Goal: Transaction & Acquisition: Purchase product/service

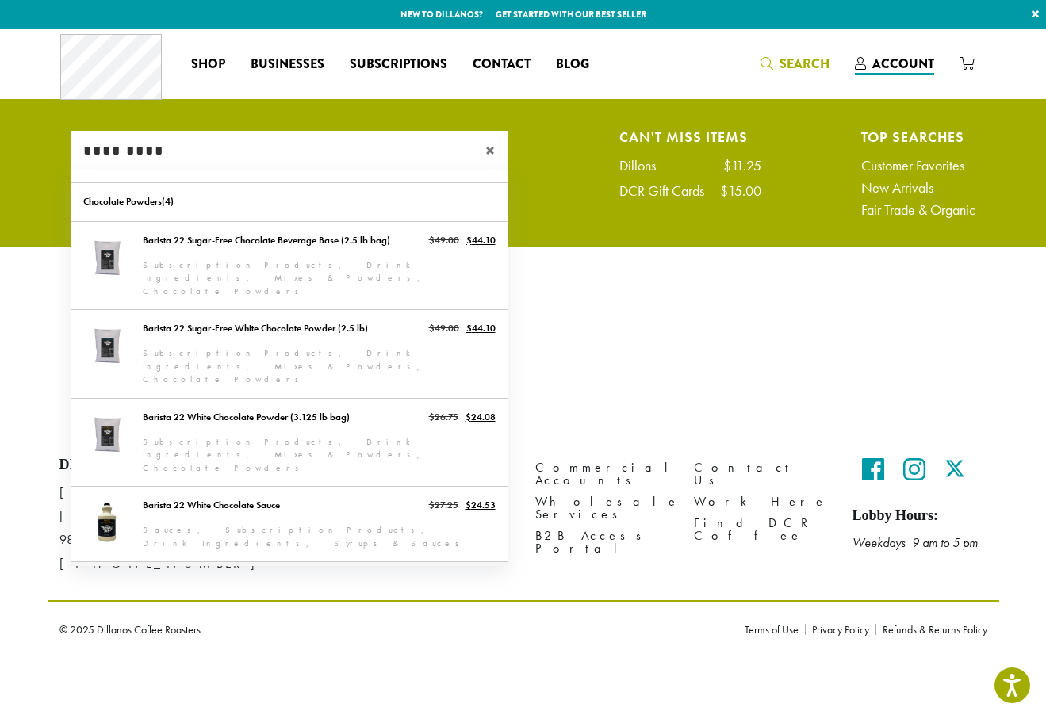
click at [342, 562] on link "Barista 22 Chocolate Sauce" at bounding box center [289, 599] width 436 height 75
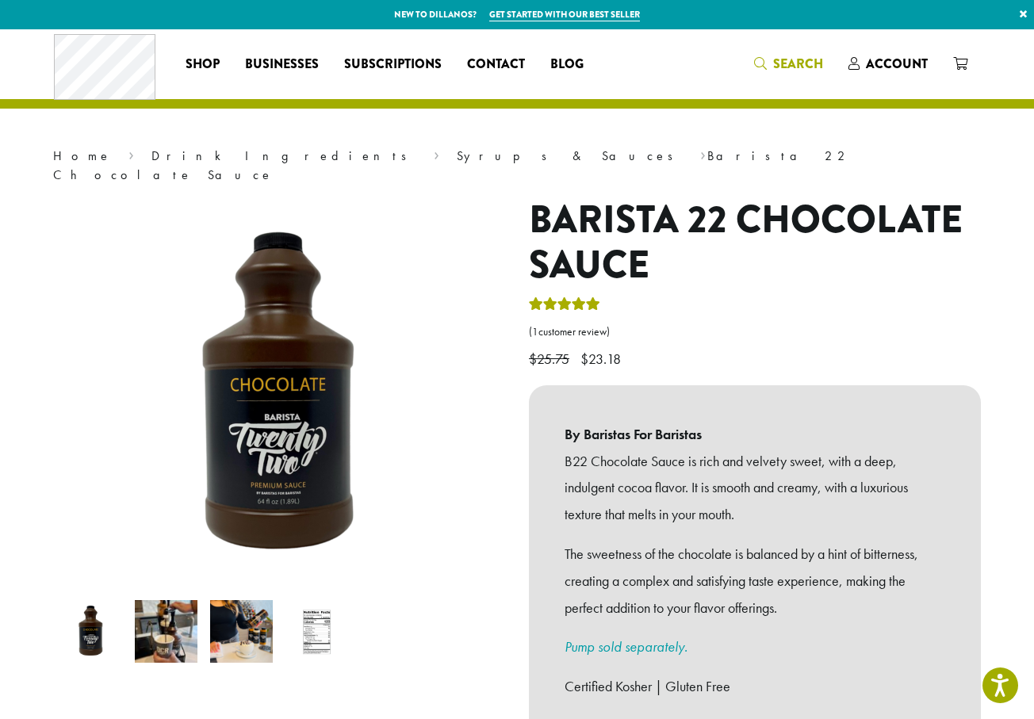
click at [782, 69] on span "Search" at bounding box center [798, 64] width 50 height 18
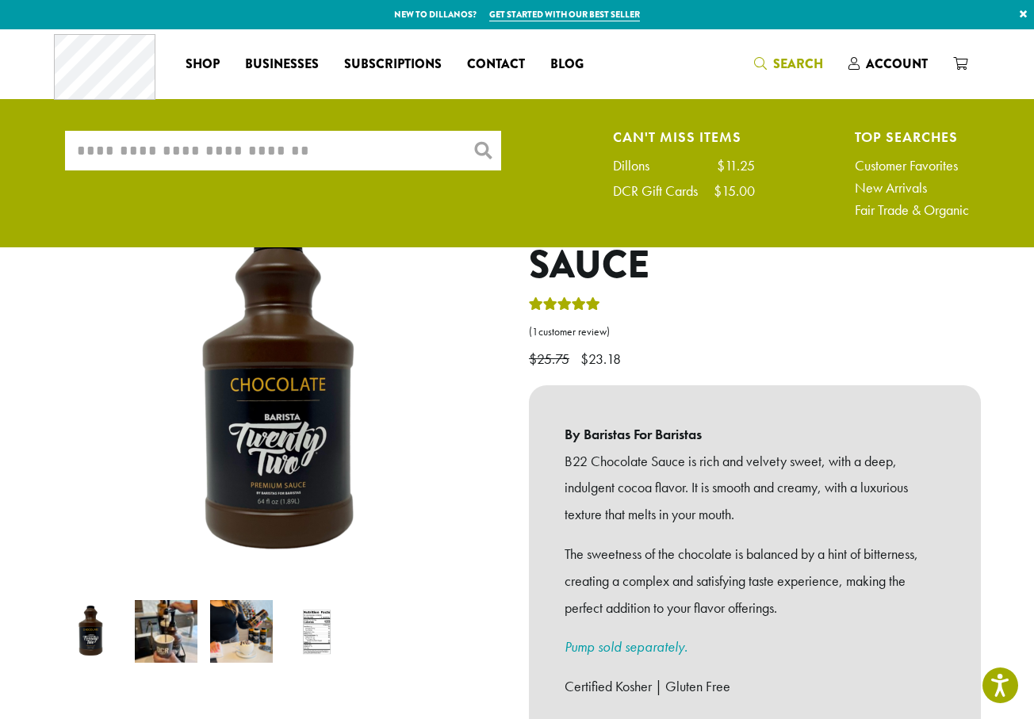
click at [298, 160] on input "What are you searching for?" at bounding box center [283, 151] width 436 height 40
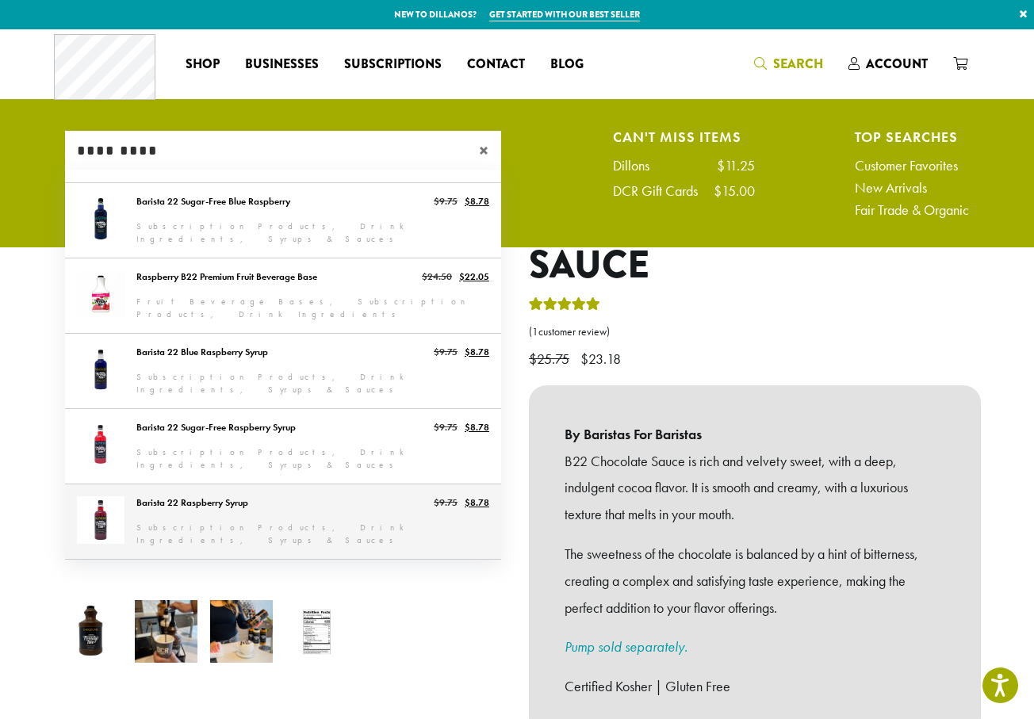
type input "*********"
click at [328, 508] on link "Barista 22 Raspberry Syrup" at bounding box center [283, 522] width 436 height 75
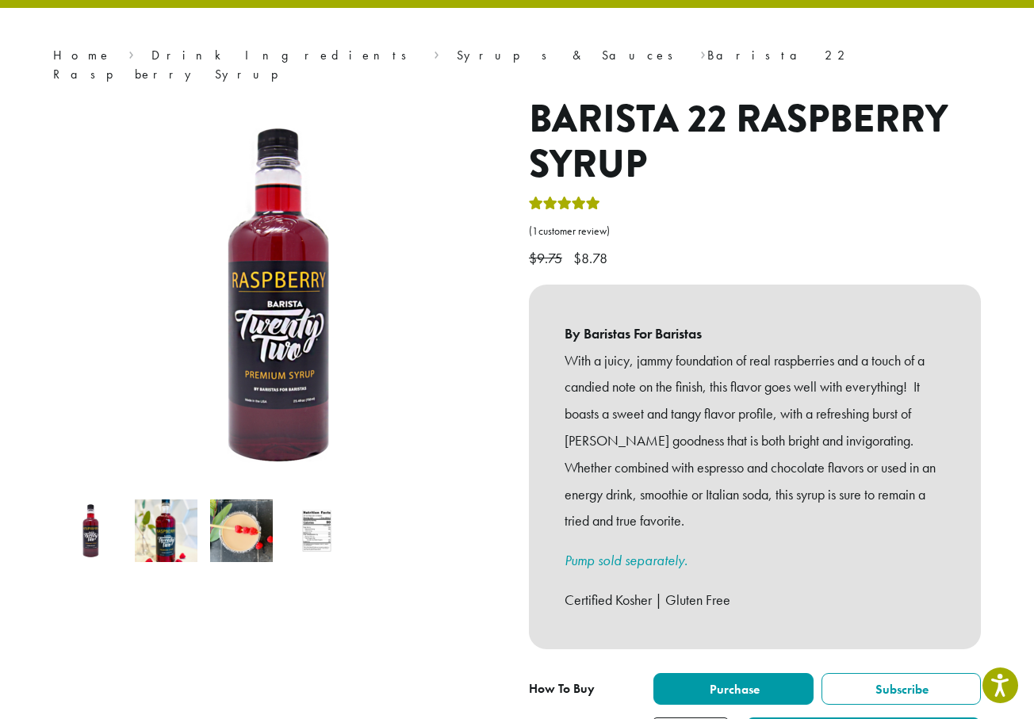
scroll to position [317, 0]
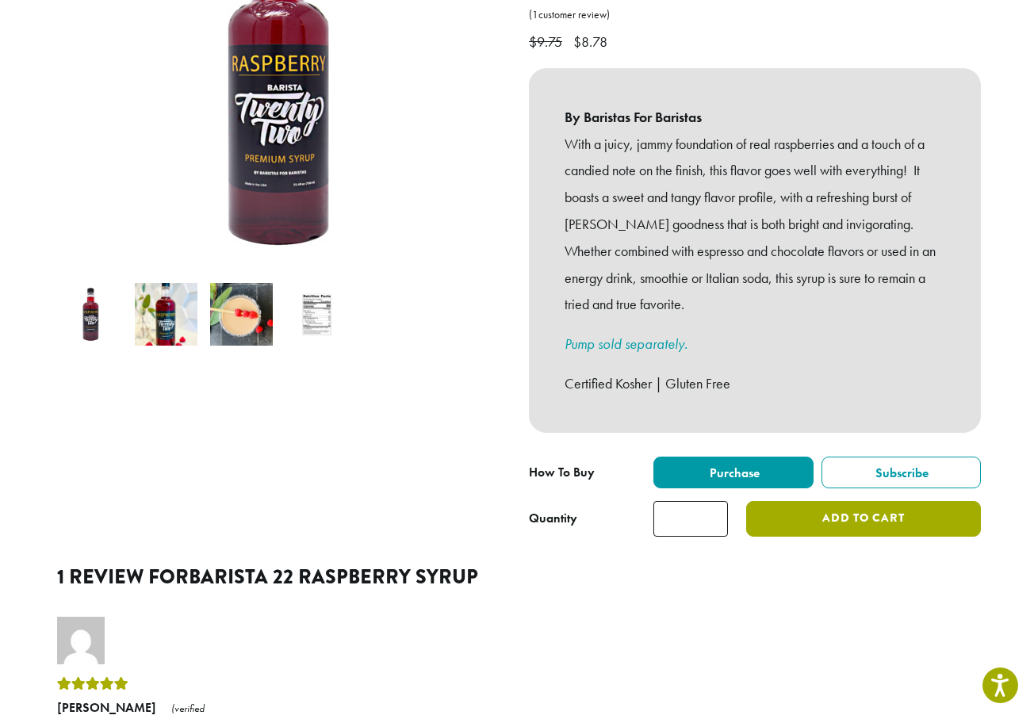
click at [807, 505] on button "Add to cart" at bounding box center [863, 519] width 235 height 36
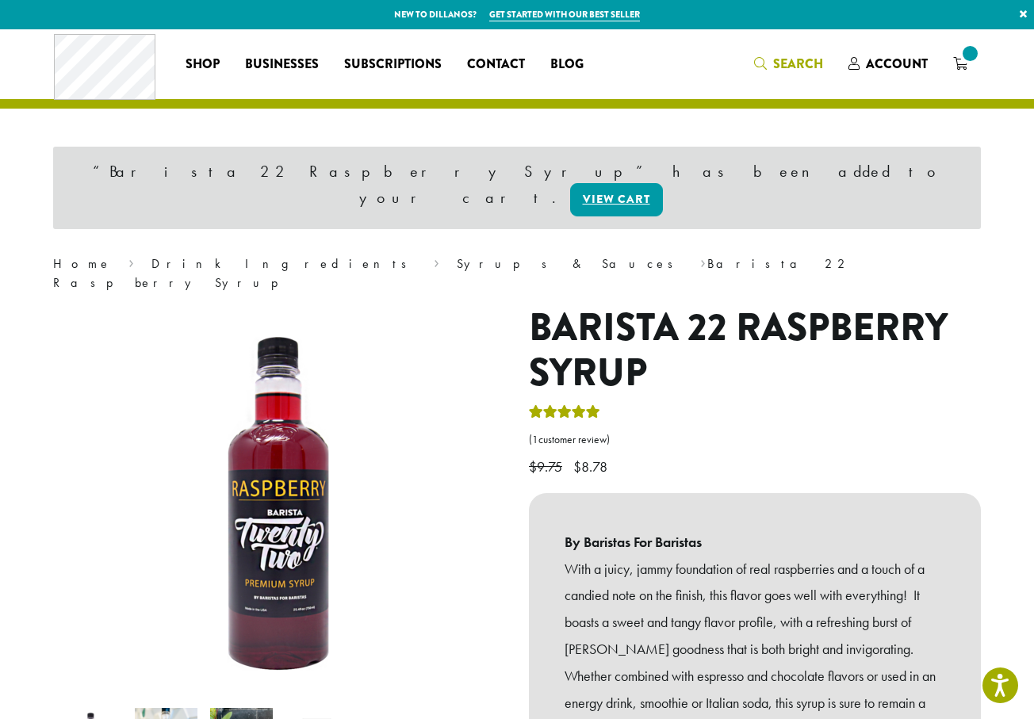
click at [752, 64] on link "Search" at bounding box center [789, 64] width 94 height 26
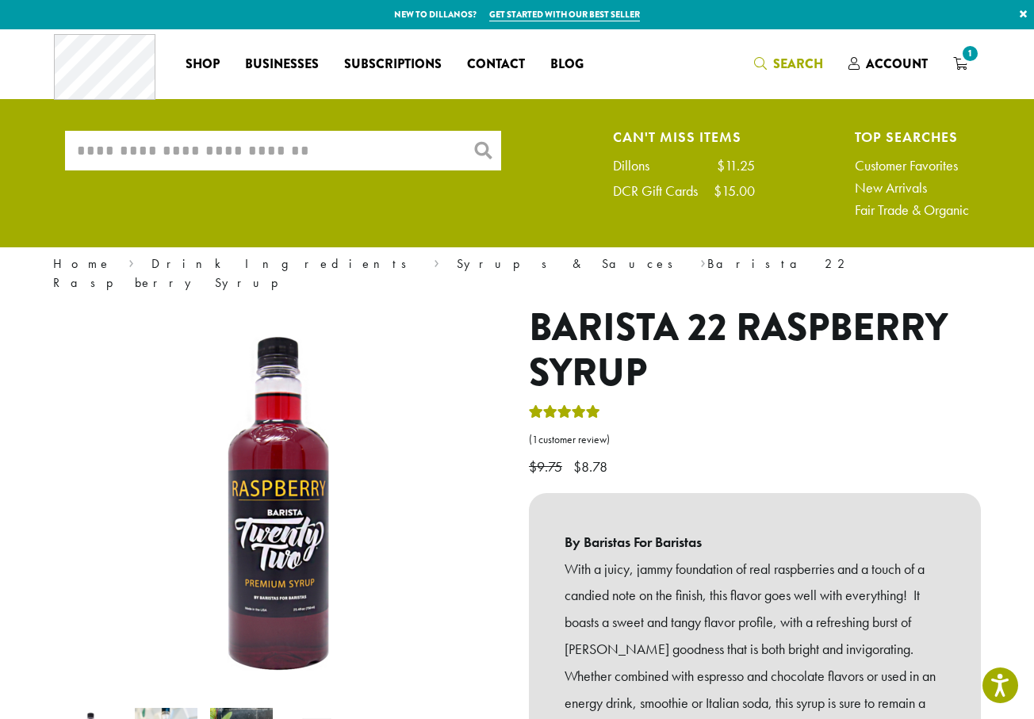
click at [364, 140] on input "What are you searching for?" at bounding box center [283, 151] width 436 height 40
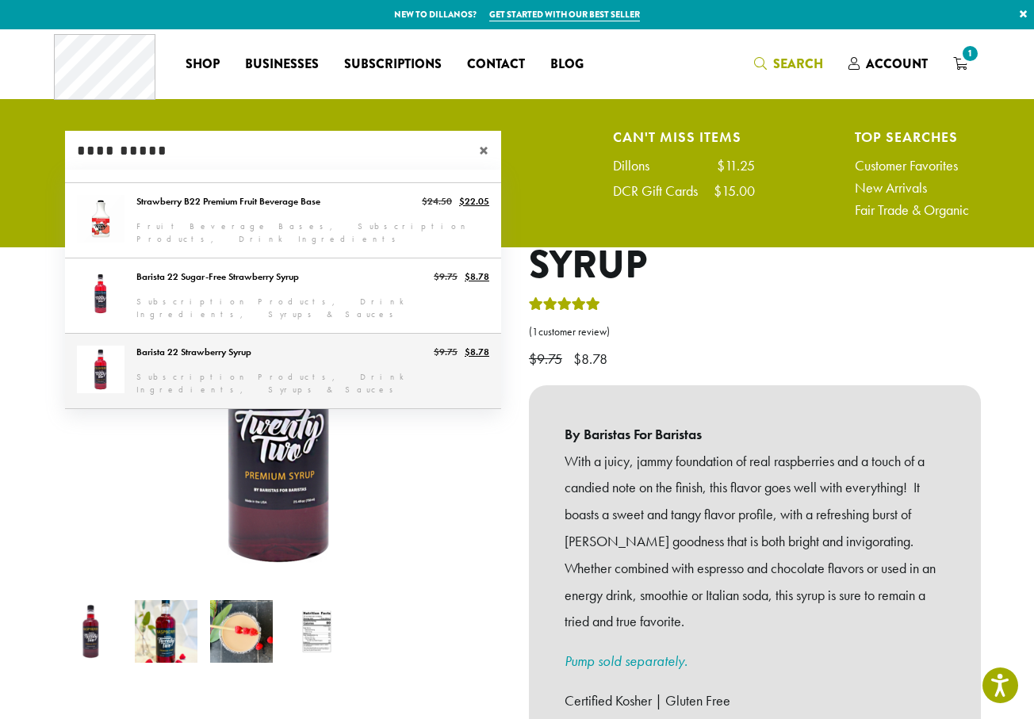
type input "**********"
click at [278, 363] on link "Barista 22 Strawberry Syrup" at bounding box center [283, 371] width 436 height 75
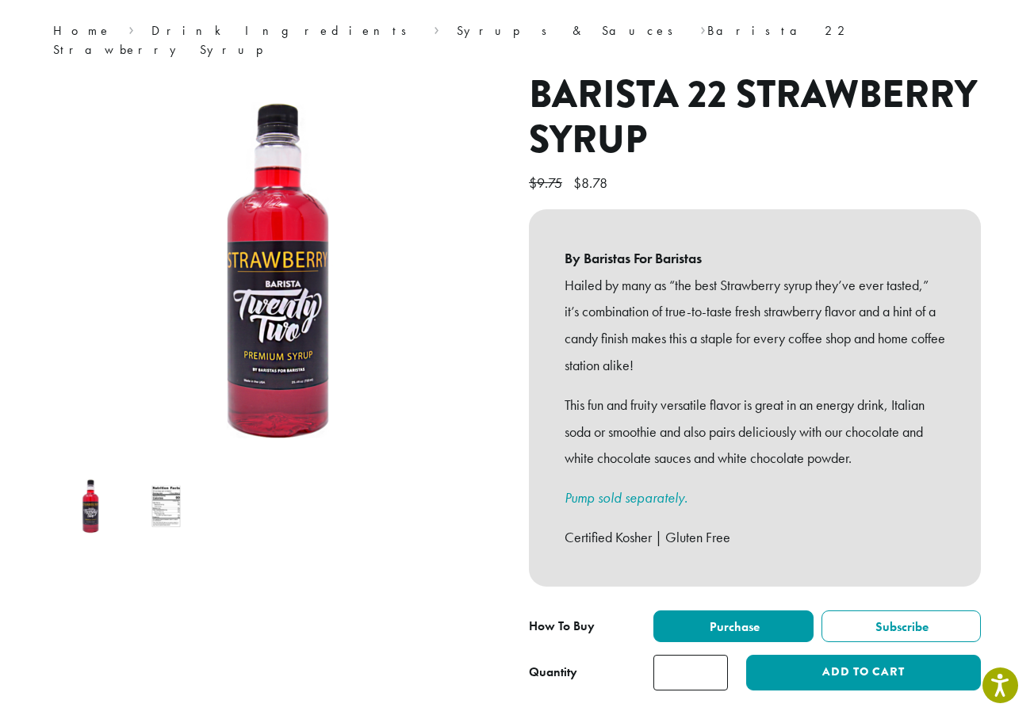
scroll to position [238, 0]
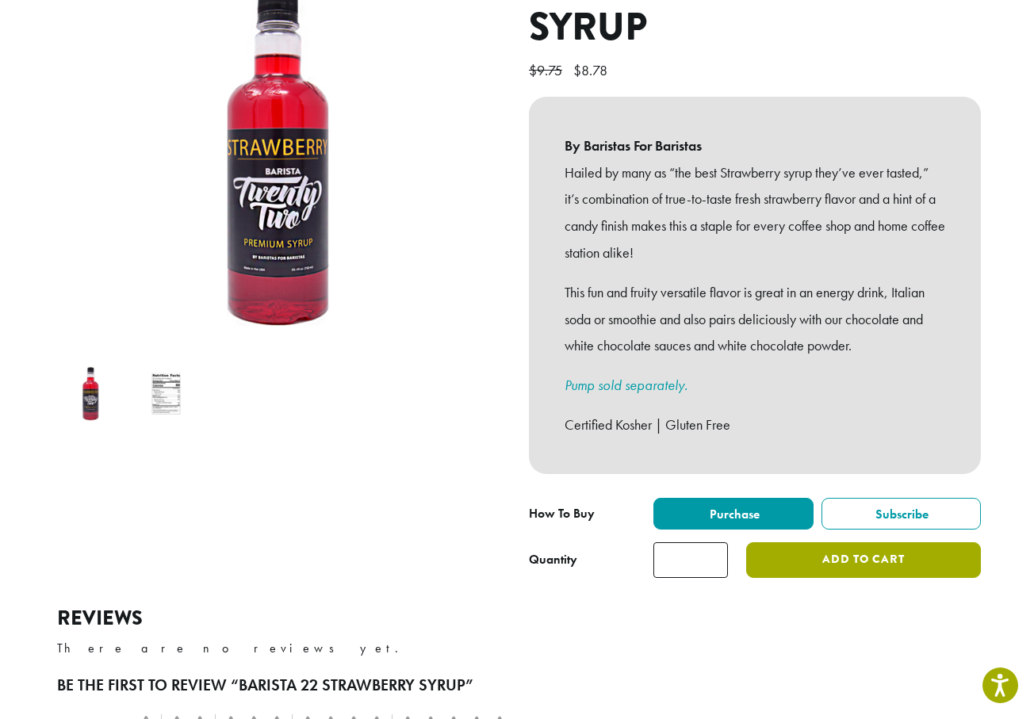
click at [838, 543] on button "Add to cart" at bounding box center [863, 561] width 235 height 36
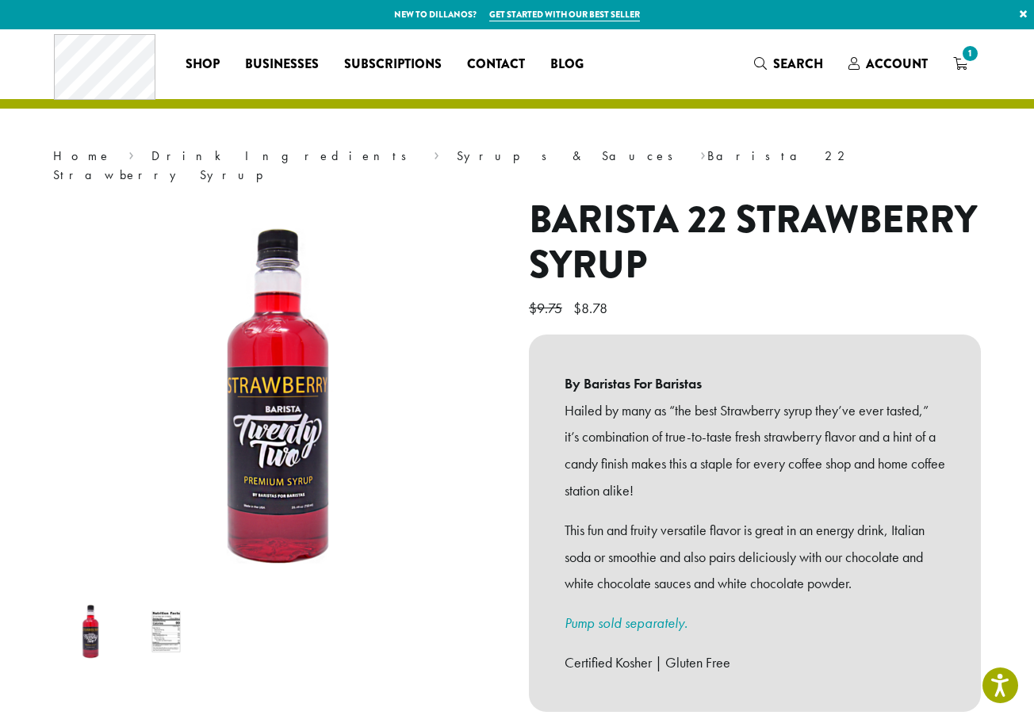
scroll to position [397, 0]
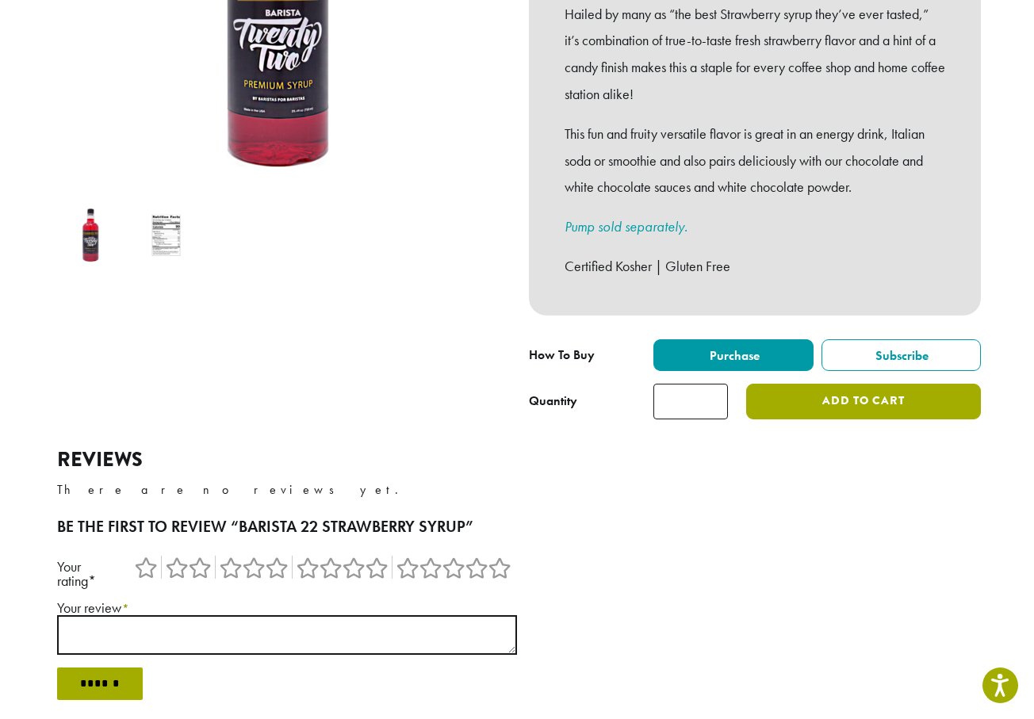
click at [860, 393] on button "Add to cart" at bounding box center [863, 402] width 235 height 36
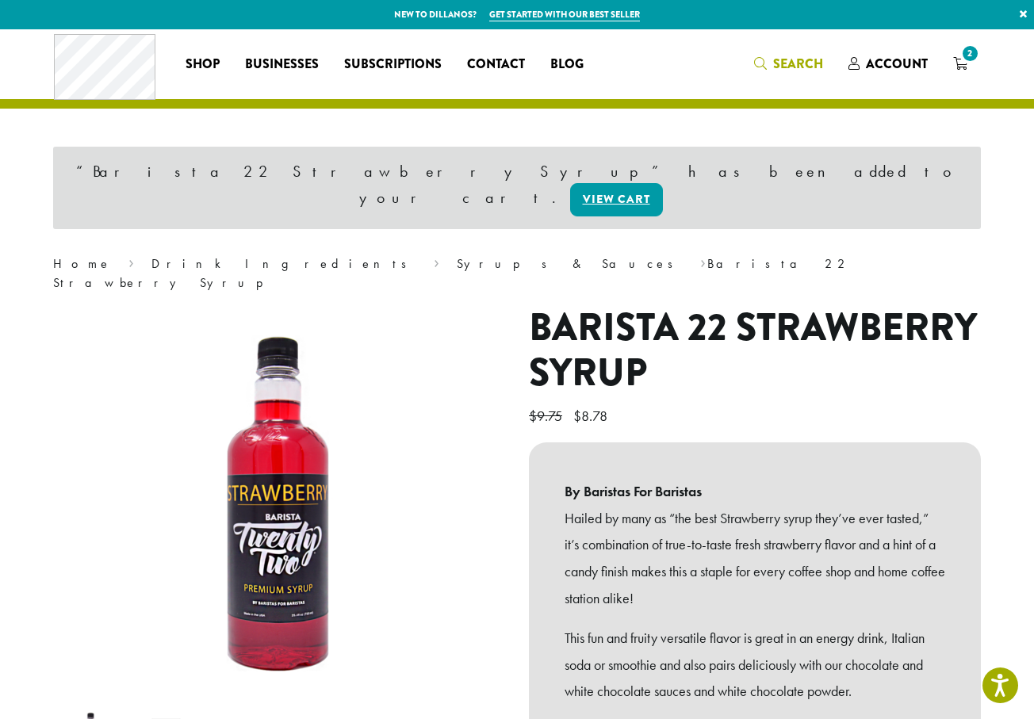
click at [795, 63] on span "Search" at bounding box center [798, 64] width 50 height 18
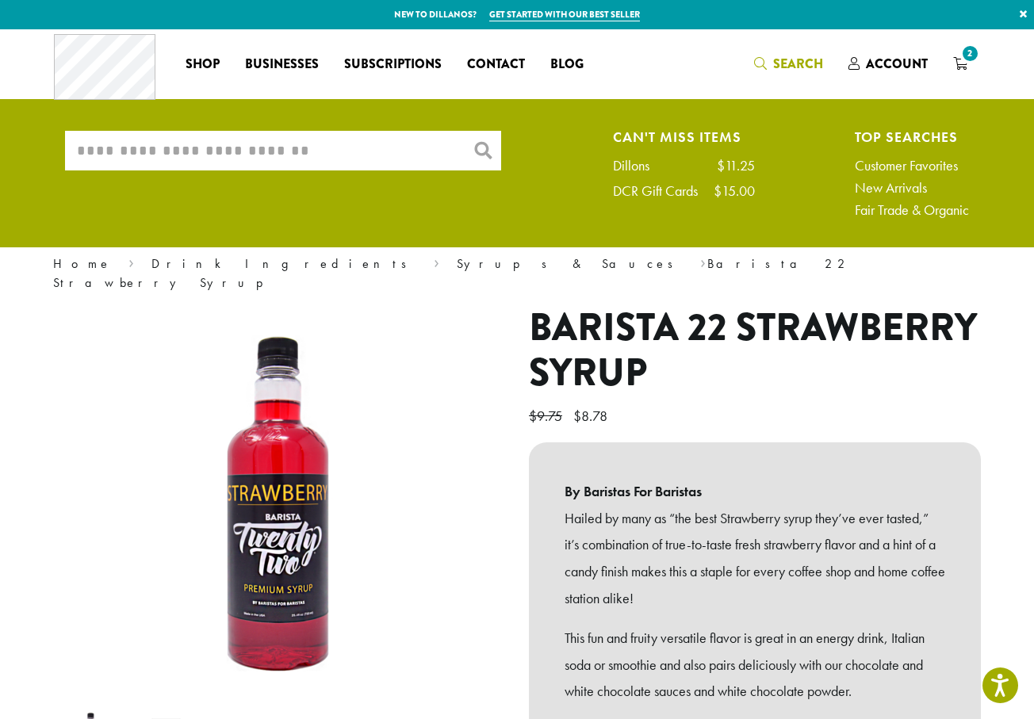
click at [272, 151] on input "What are you searching for?" at bounding box center [283, 151] width 436 height 40
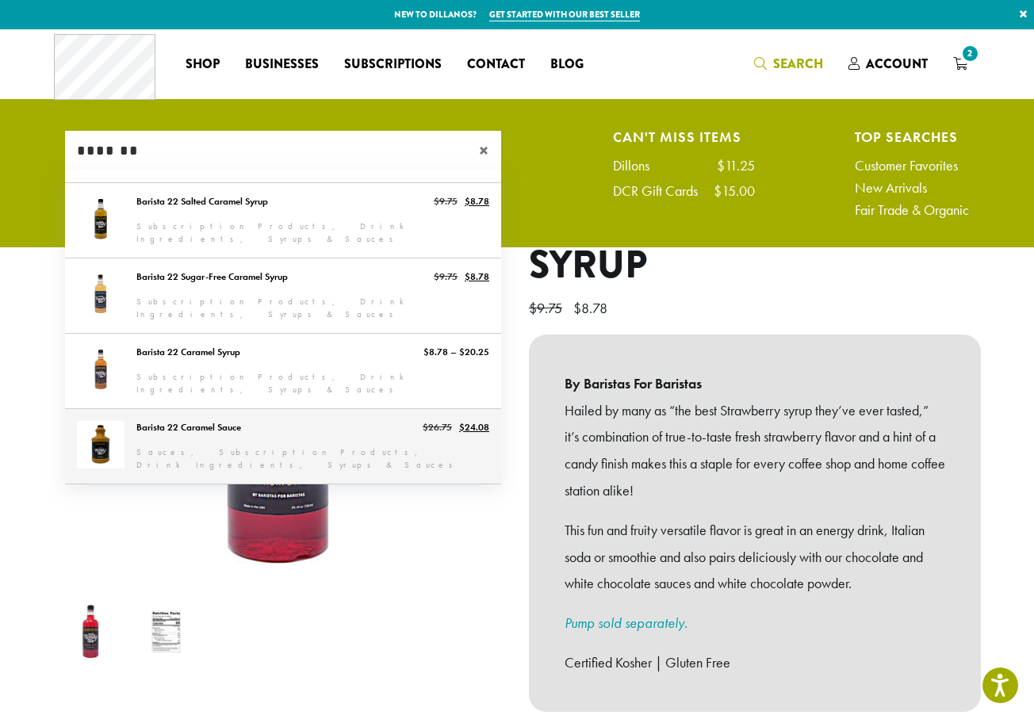
type input "*******"
click at [303, 439] on link "Barista 22 Caramel Sauce" at bounding box center [283, 446] width 436 height 75
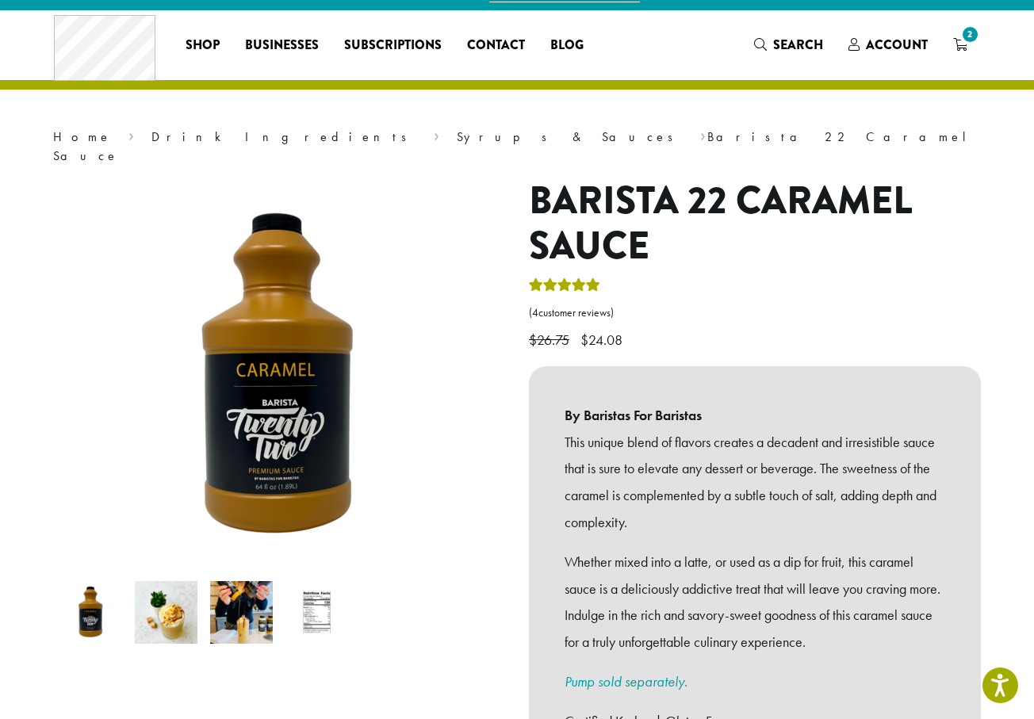
scroll to position [317, 0]
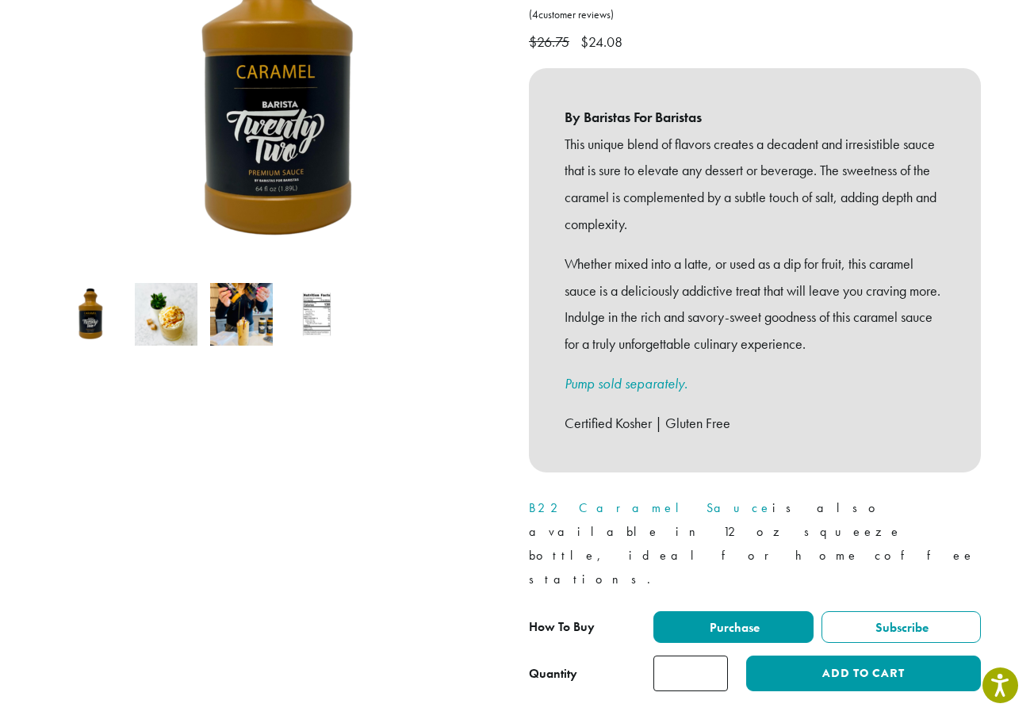
click at [712, 656] on input "*" at bounding box center [691, 674] width 75 height 36
type input "*"
click at [712, 656] on input "*" at bounding box center [691, 674] width 75 height 36
click at [911, 630] on div "Barista 22 Caramel Sauce ( 4 customer reviews) $ 26.75 Original price was: $26.…" at bounding box center [755, 292] width 476 height 824
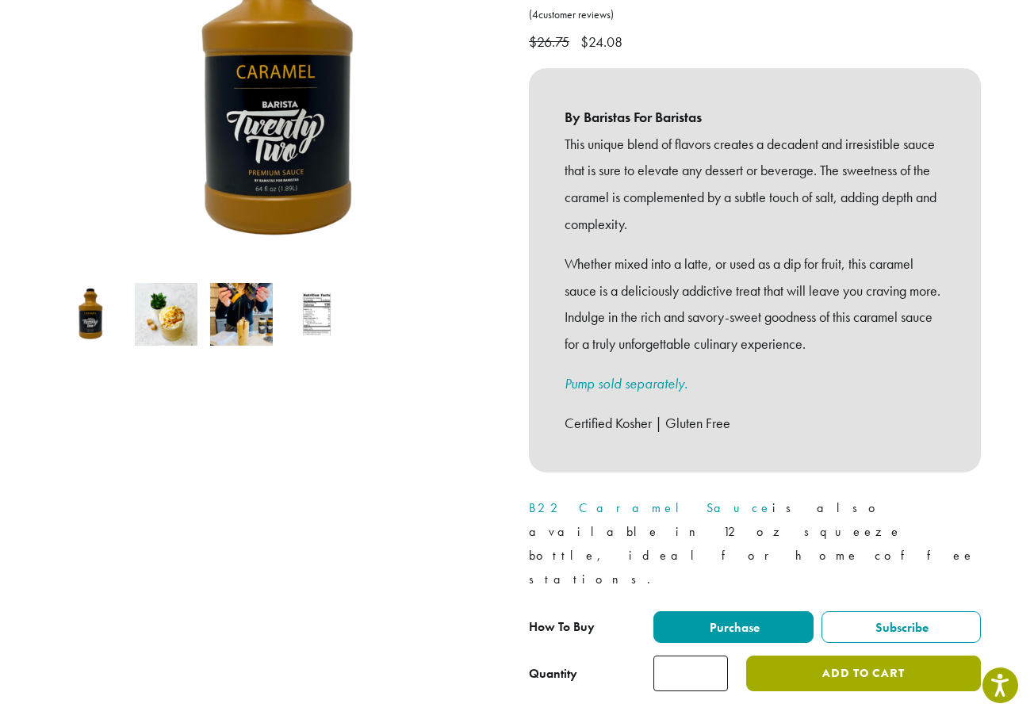
click at [869, 656] on button "Add to cart" at bounding box center [863, 674] width 235 height 36
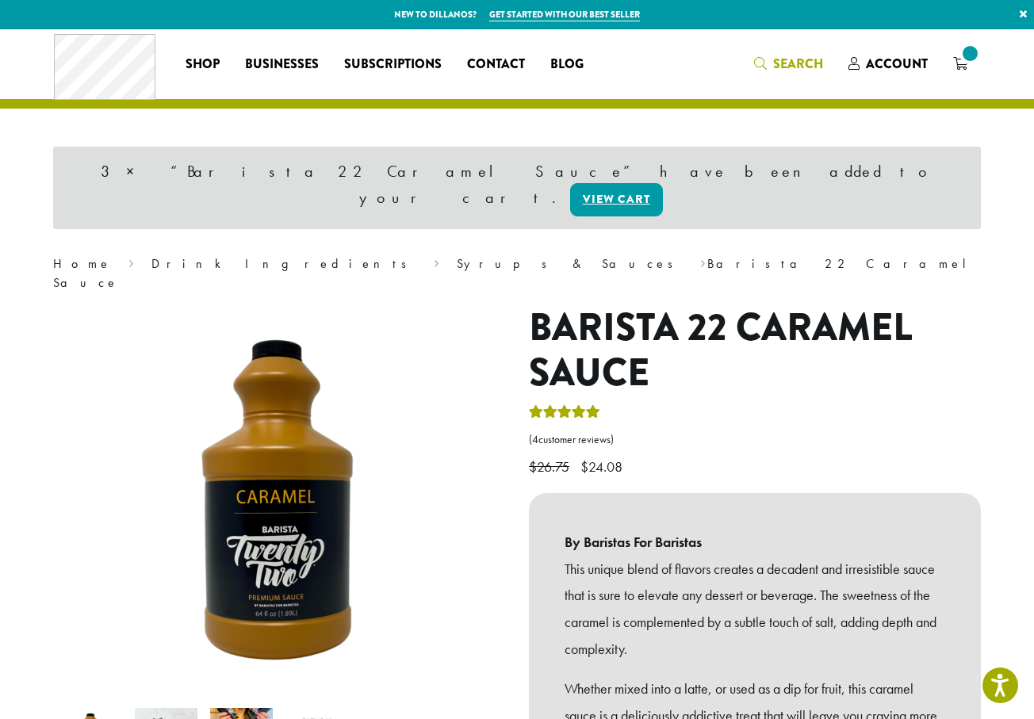
click at [792, 58] on span "Search" at bounding box center [798, 64] width 50 height 18
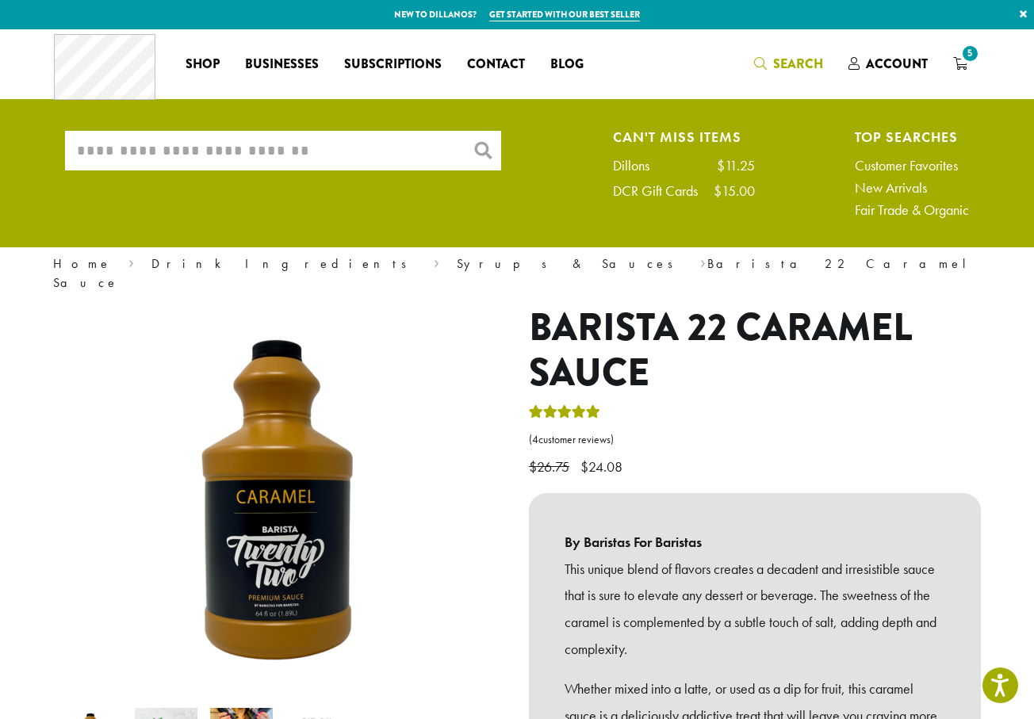
click at [273, 153] on input "What are you searching for?" at bounding box center [283, 151] width 436 height 40
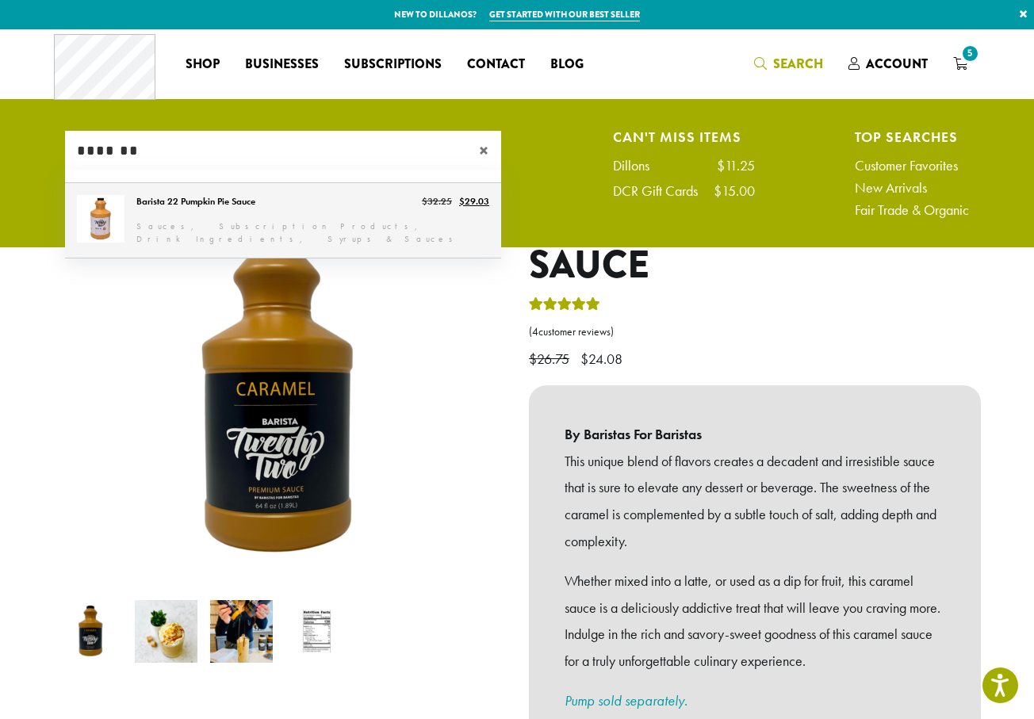
type input "*******"
click at [305, 219] on link "Barista 22 Pumpkin Pie Sauce" at bounding box center [283, 220] width 436 height 75
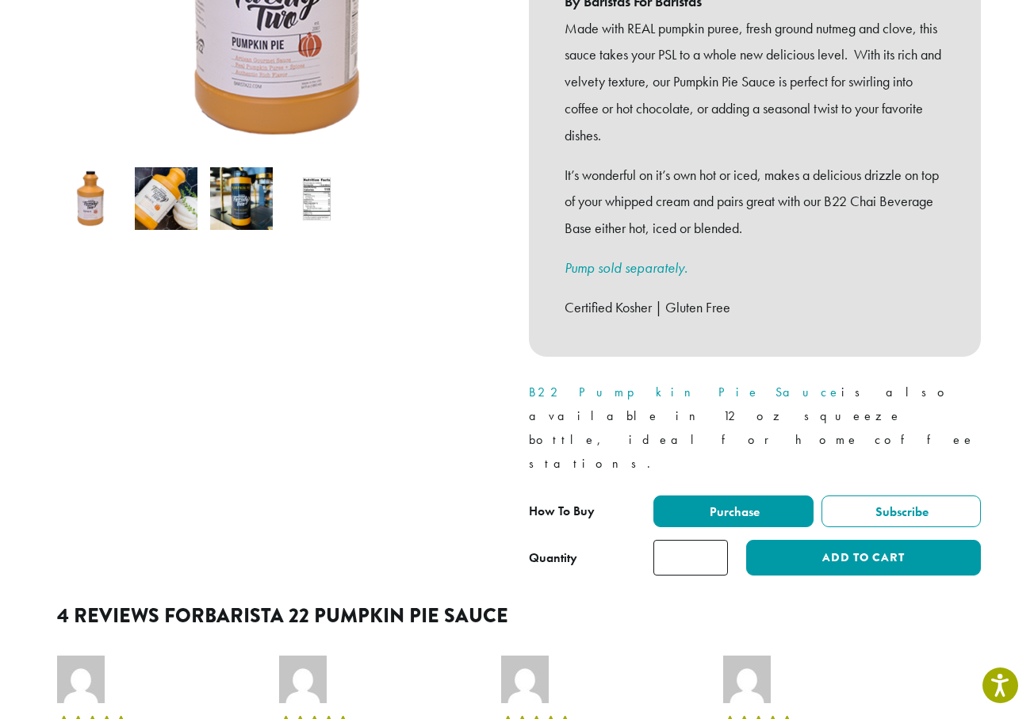
scroll to position [476, 0]
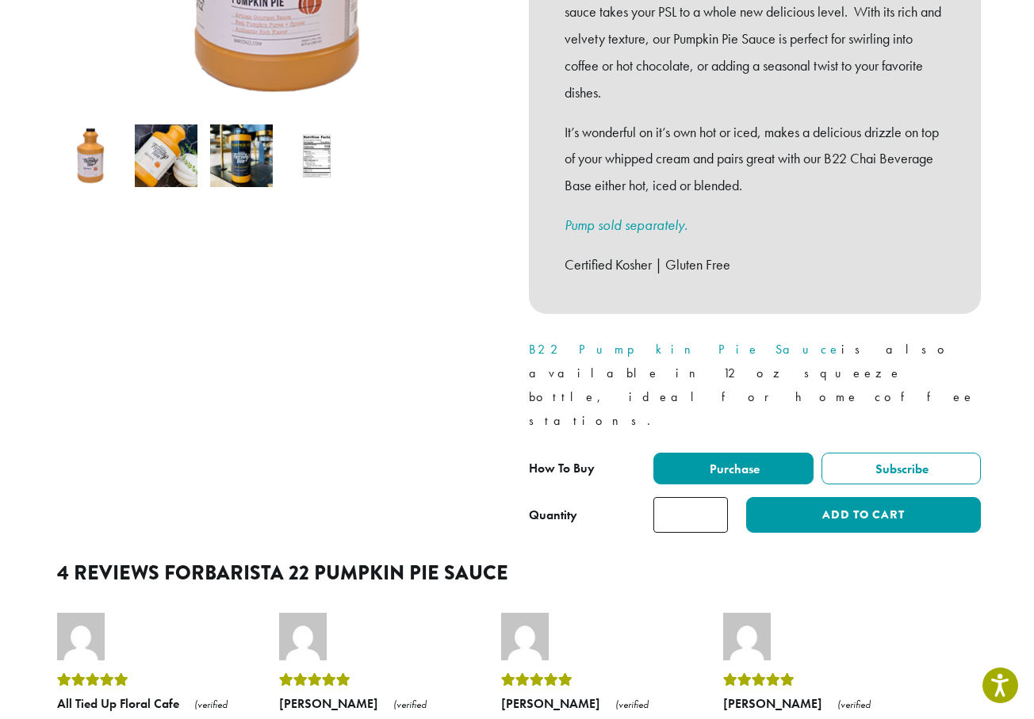
drag, startPoint x: 708, startPoint y: 443, endPoint x: 723, endPoint y: 443, distance: 15.1
type input "*"
click at [709, 497] on input "*" at bounding box center [691, 515] width 75 height 36
click at [805, 497] on button "Add to cart" at bounding box center [863, 515] width 235 height 36
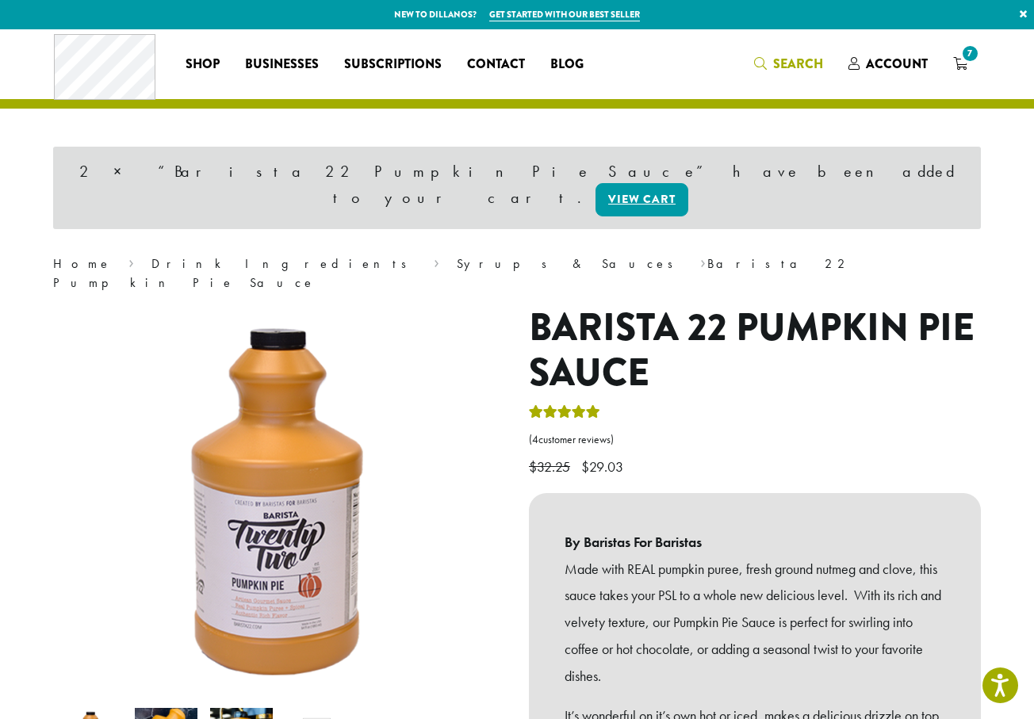
click at [788, 66] on span "Search" at bounding box center [798, 64] width 50 height 18
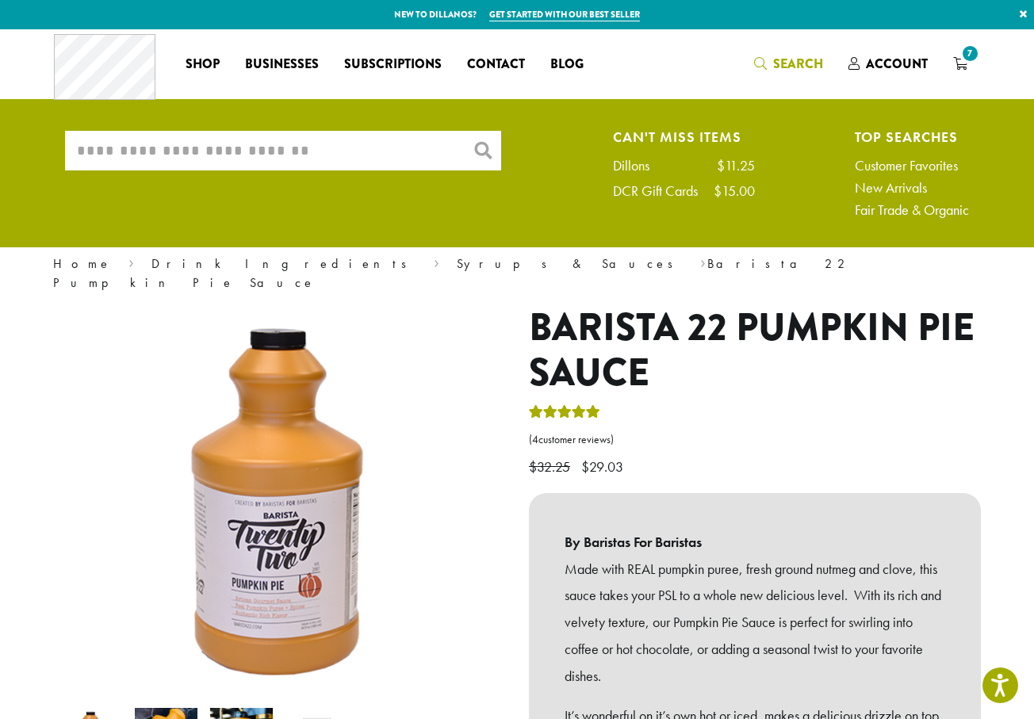
click at [297, 151] on input "What are you searching for?" at bounding box center [283, 151] width 436 height 40
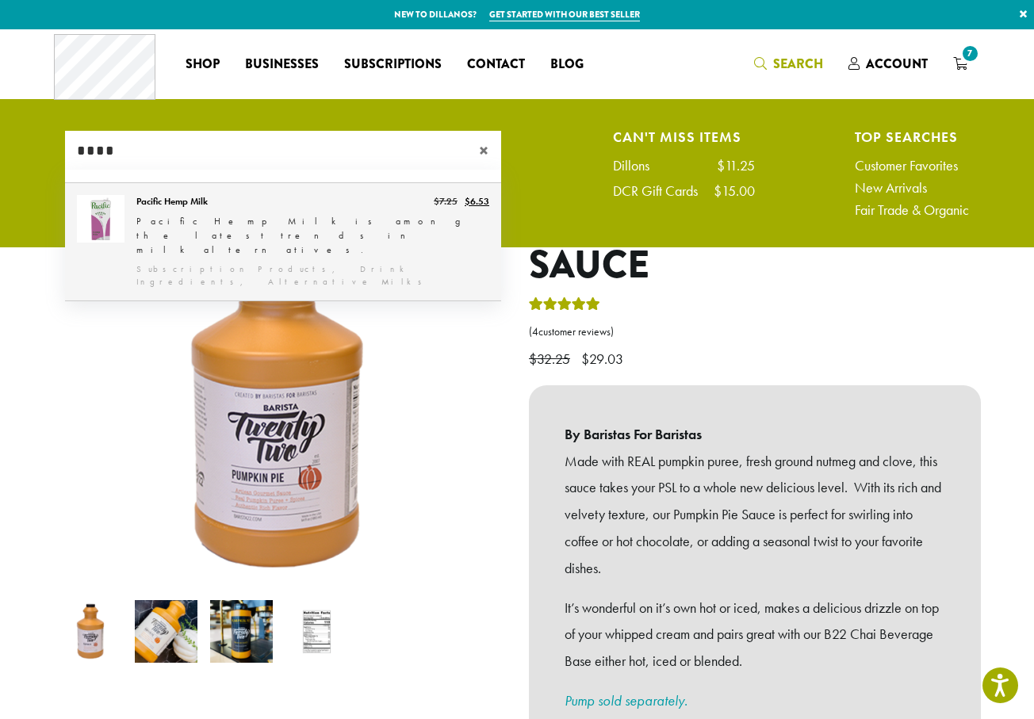
type input "****"
click at [282, 220] on link "Pacific Hemp Milk" at bounding box center [283, 241] width 436 height 117
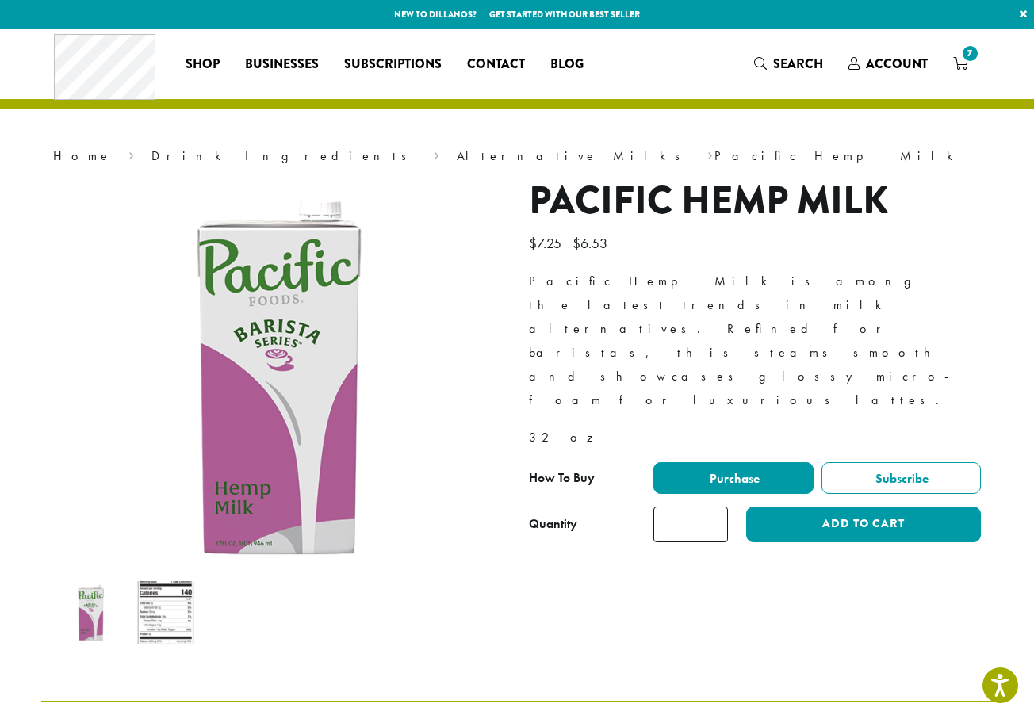
click at [716, 507] on input "*" at bounding box center [691, 525] width 75 height 36
click at [715, 507] on input "*" at bounding box center [691, 525] width 75 height 36
type input "*"
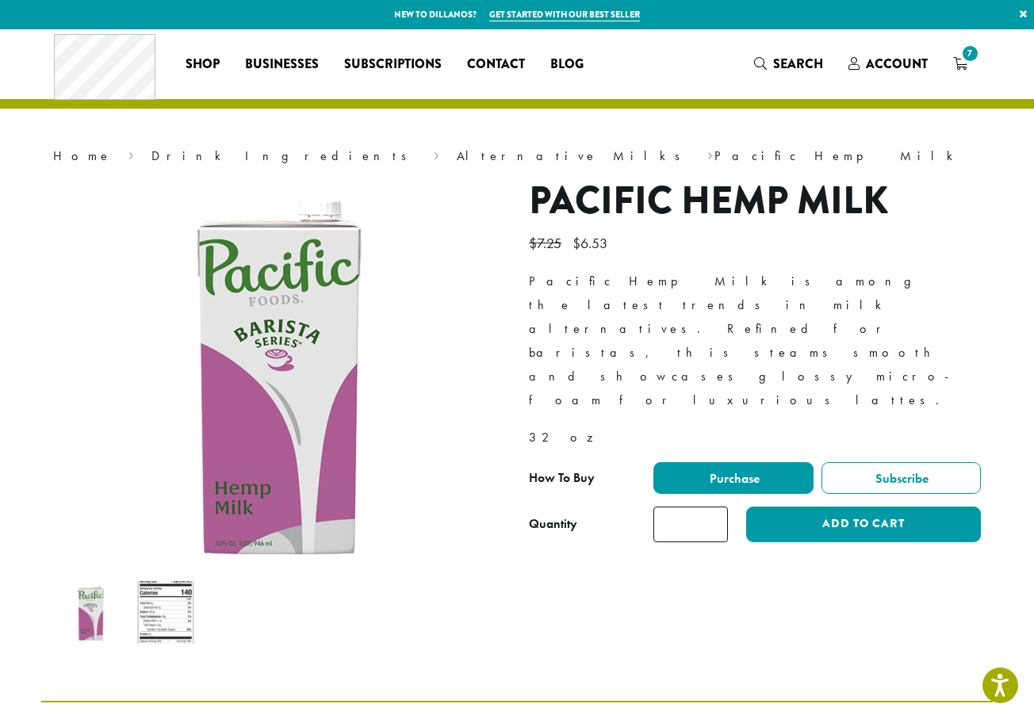
click at [715, 507] on input "*" at bounding box center [691, 525] width 75 height 36
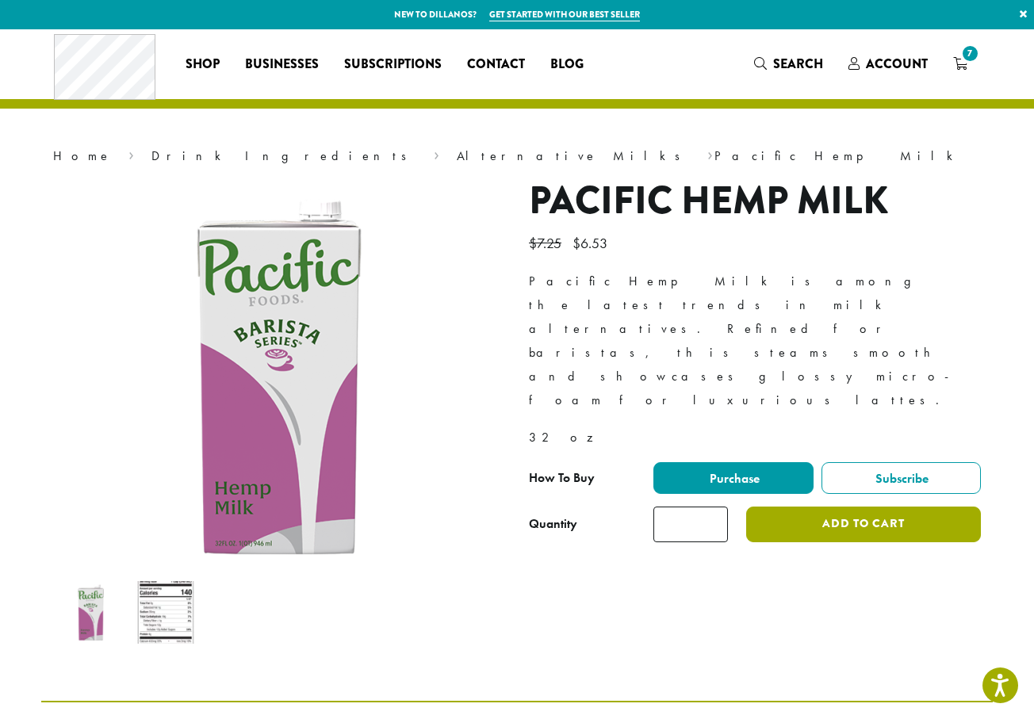
click at [808, 507] on button "Add to cart" at bounding box center [863, 525] width 235 height 36
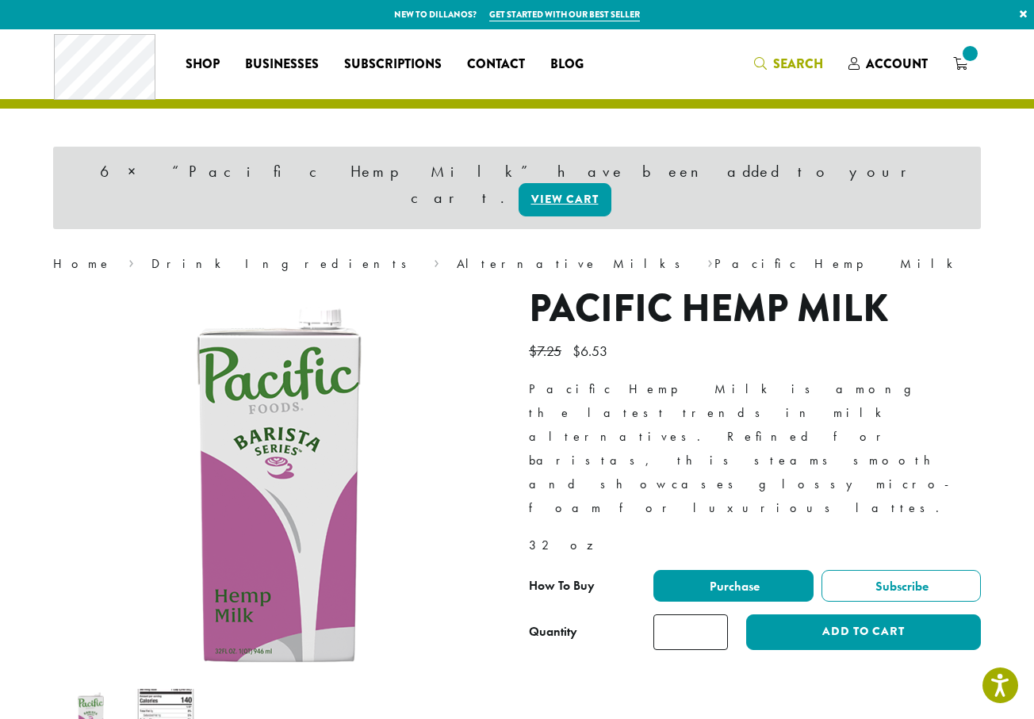
click at [777, 53] on link "Search" at bounding box center [789, 64] width 94 height 26
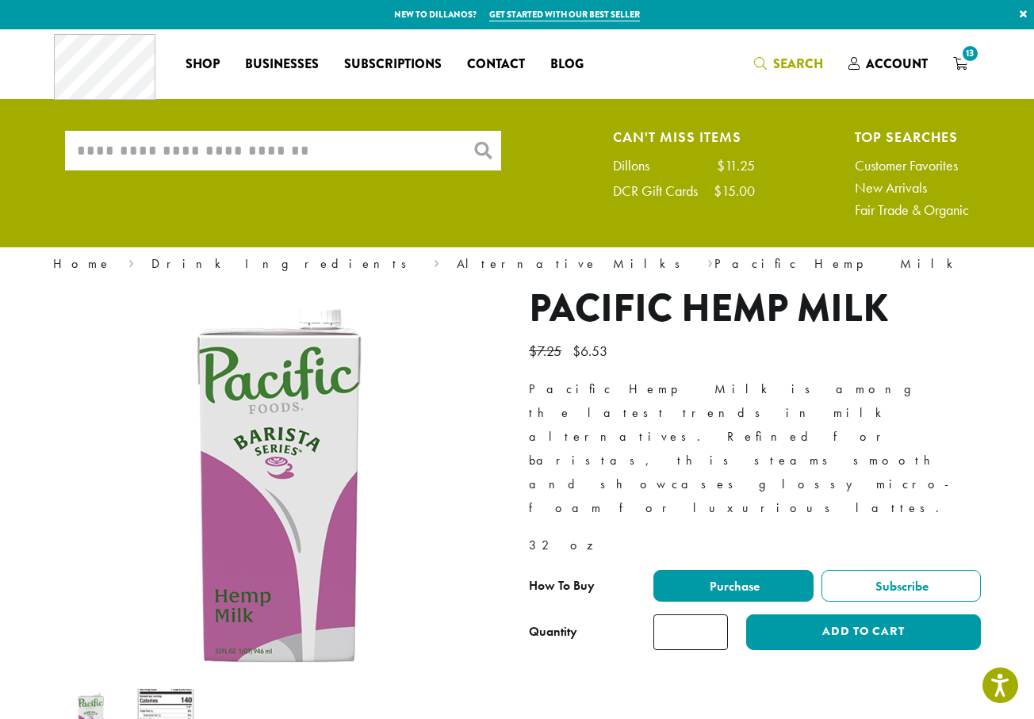
click at [265, 152] on input "What are you searching for?" at bounding box center [283, 151] width 436 height 40
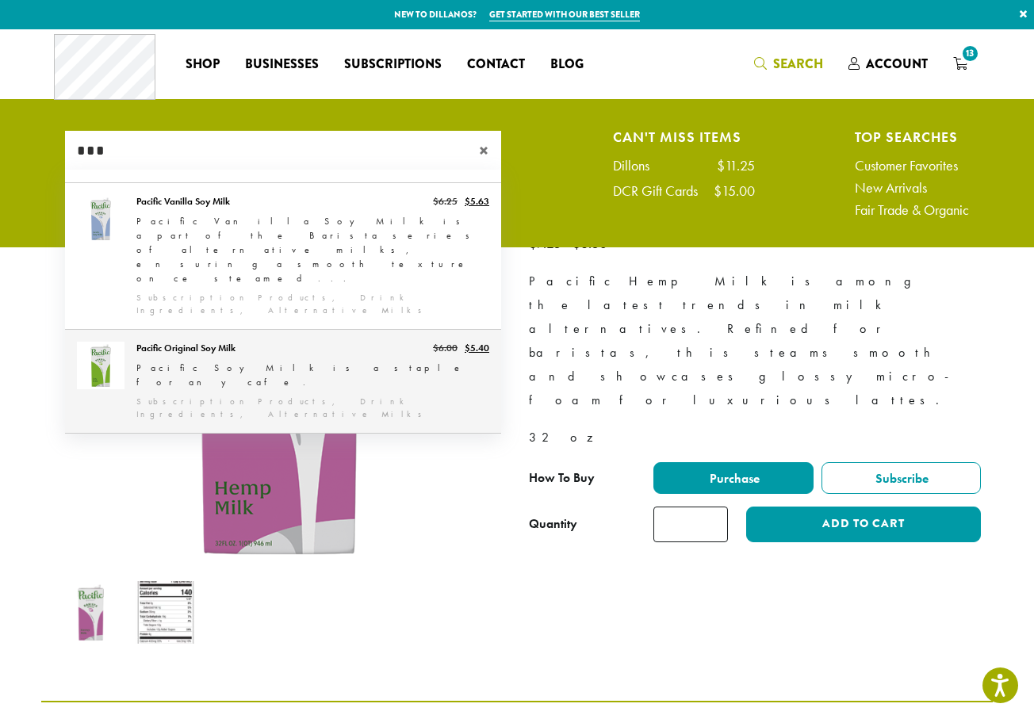
type input "***"
click at [297, 332] on link "Pacific Original Soy Milk" at bounding box center [283, 381] width 436 height 103
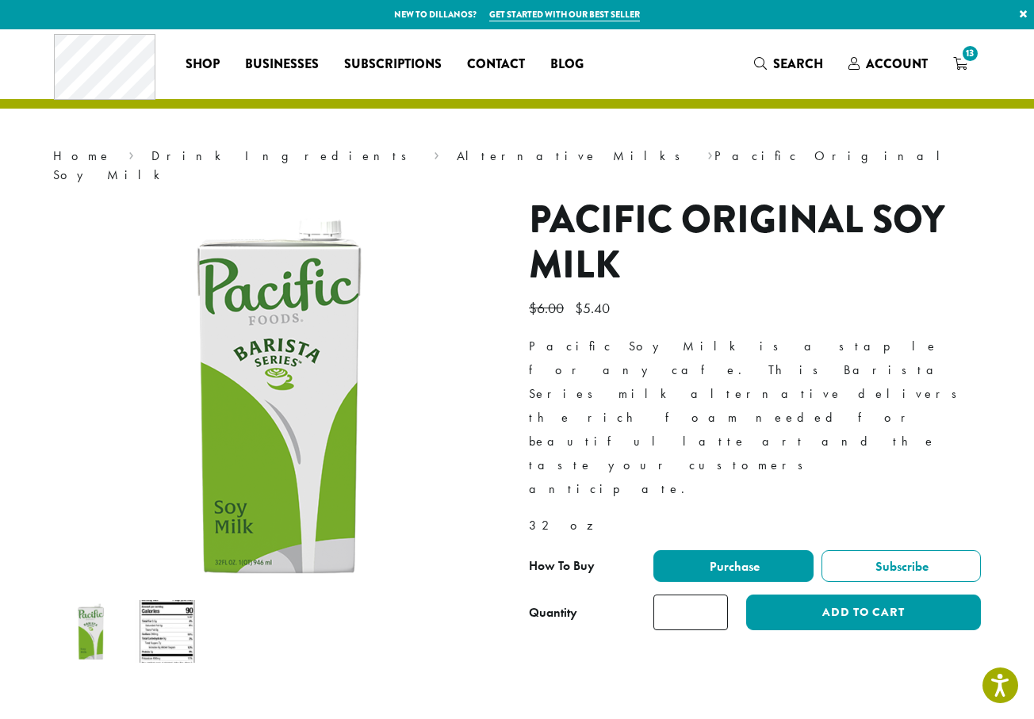
click at [713, 595] on input "*" at bounding box center [691, 613] width 75 height 36
type input "*"
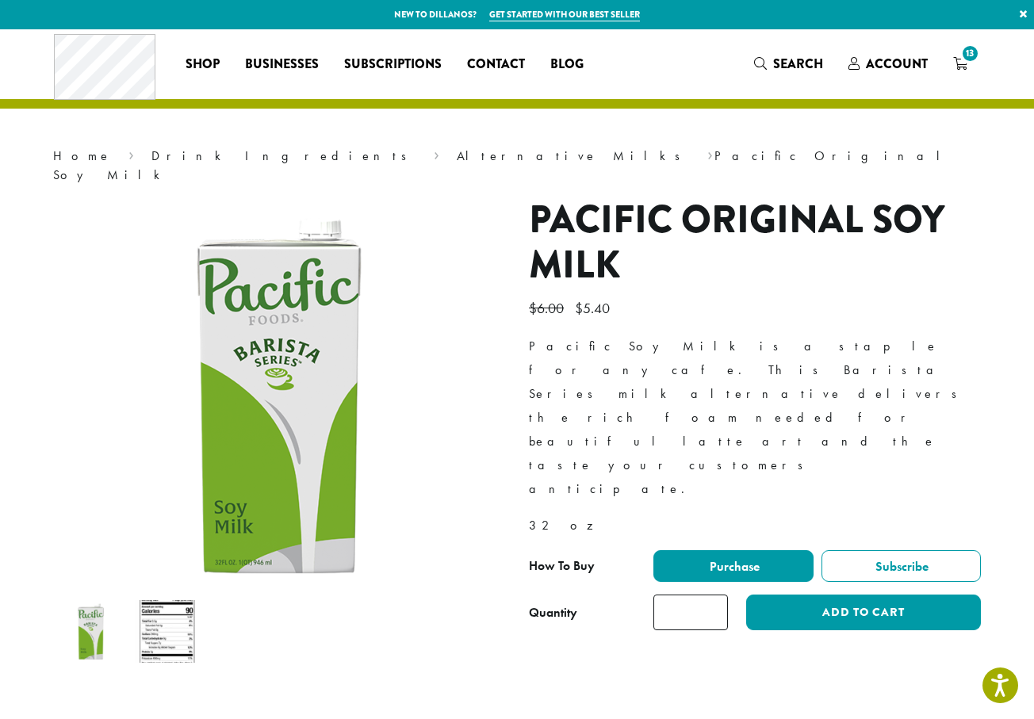
click at [713, 595] on input "*" at bounding box center [691, 613] width 75 height 36
click at [880, 595] on button "Add to cart" at bounding box center [863, 613] width 235 height 36
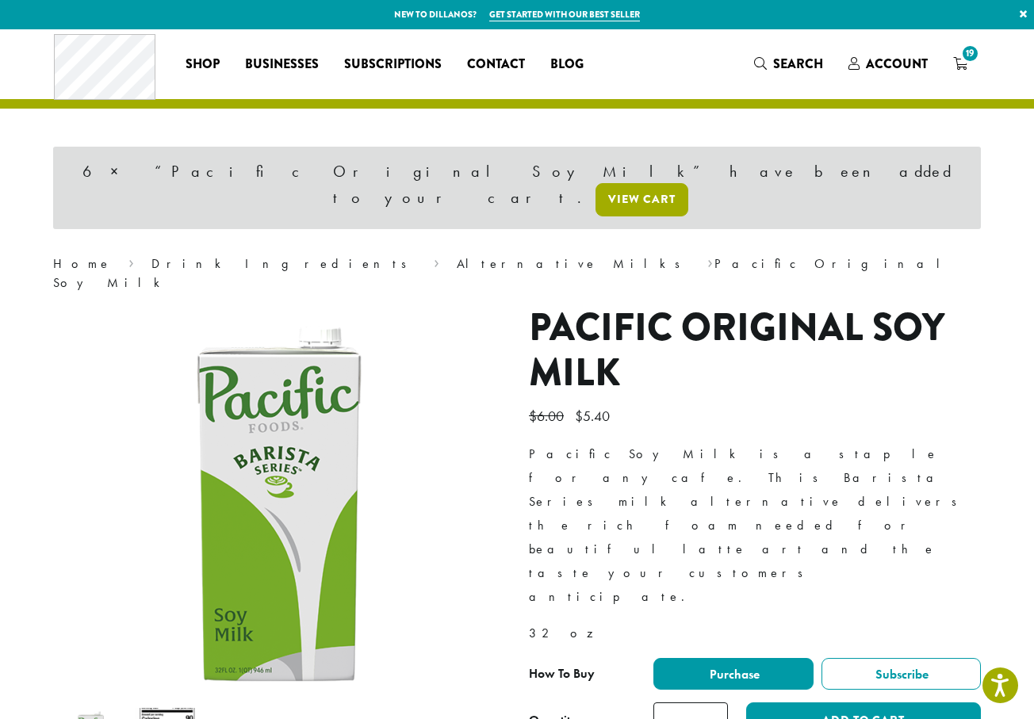
click at [688, 183] on link "View cart" at bounding box center [642, 199] width 93 height 33
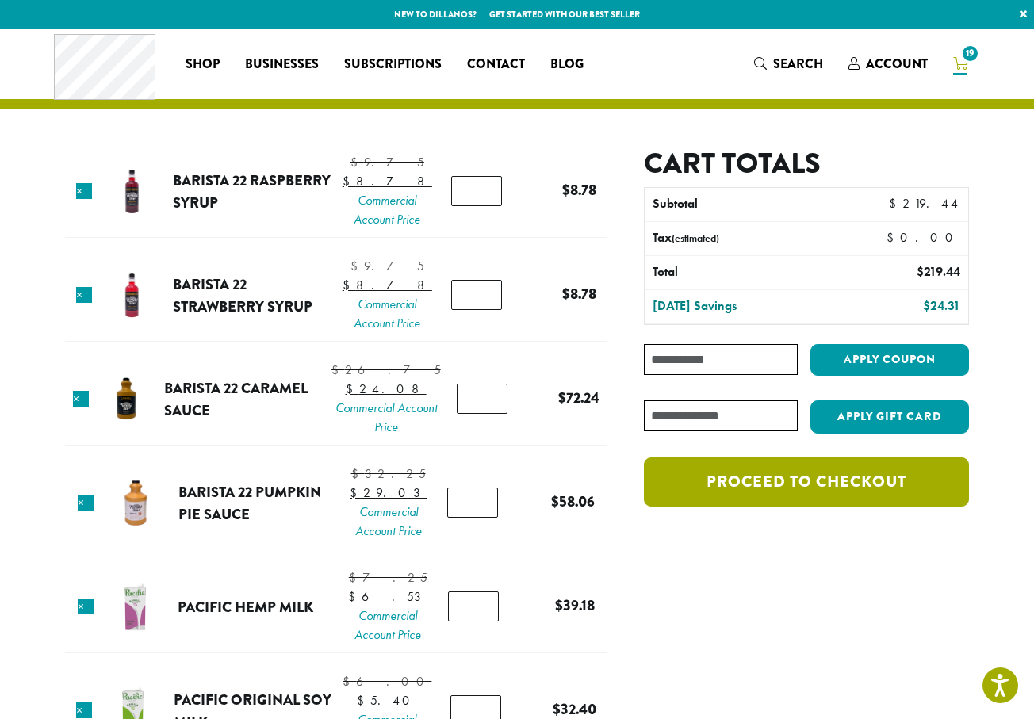
click at [890, 485] on link "Proceed to checkout" at bounding box center [806, 482] width 325 height 49
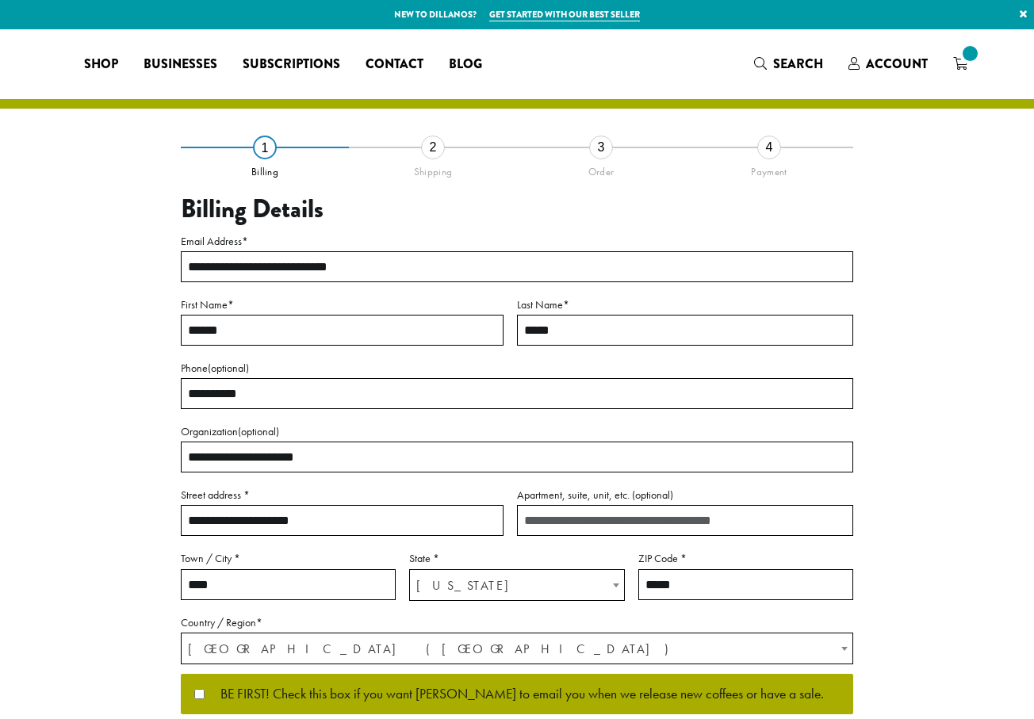
select select "**"
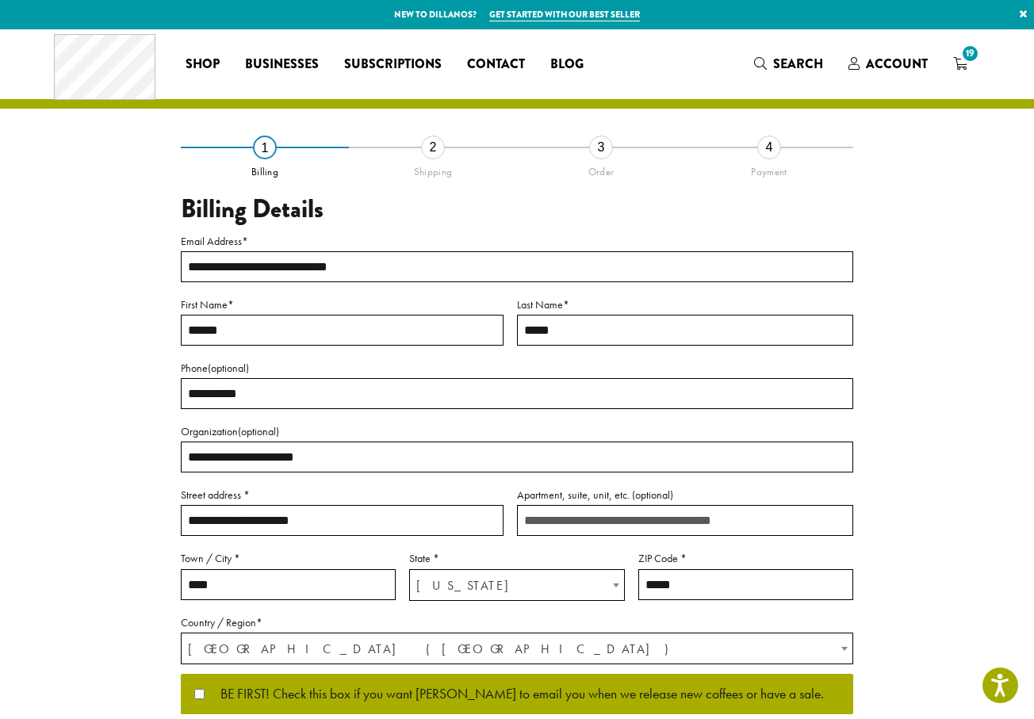
click at [953, 158] on div "**********" at bounding box center [517, 468] width 904 height 643
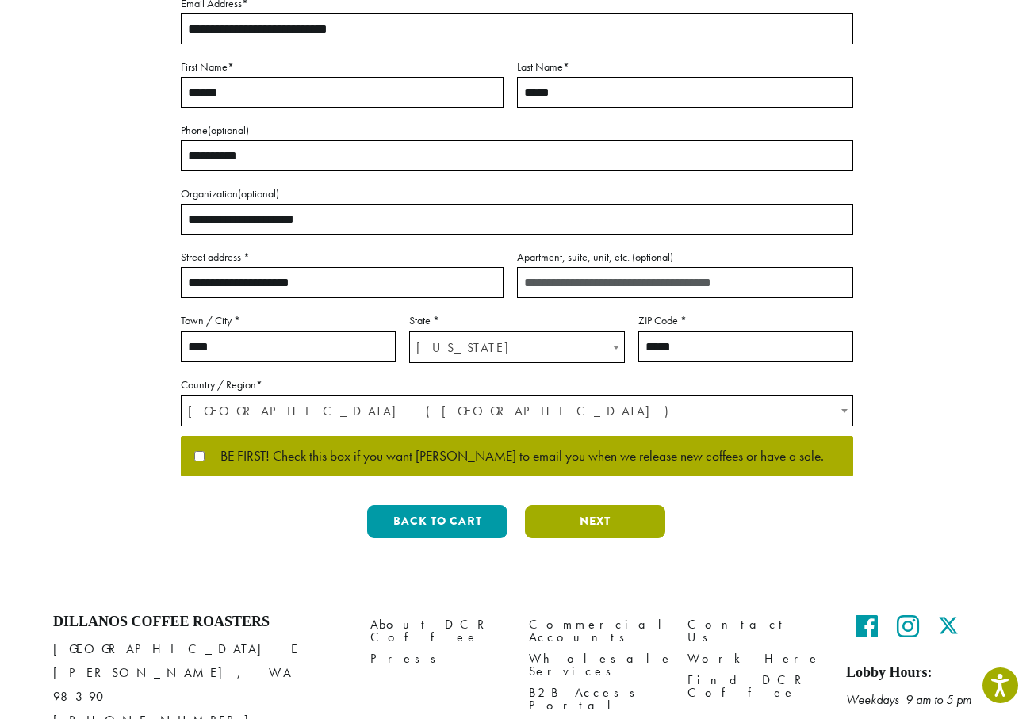
click at [617, 525] on button "Next" at bounding box center [595, 521] width 140 height 33
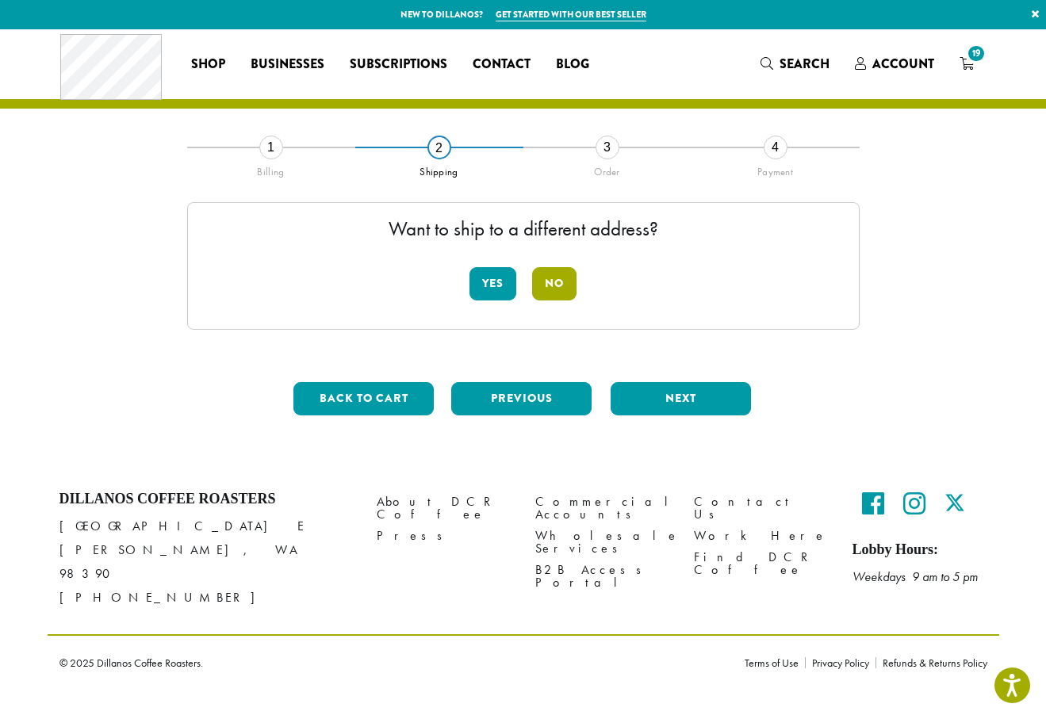
click at [553, 291] on button "No" at bounding box center [554, 283] width 44 height 33
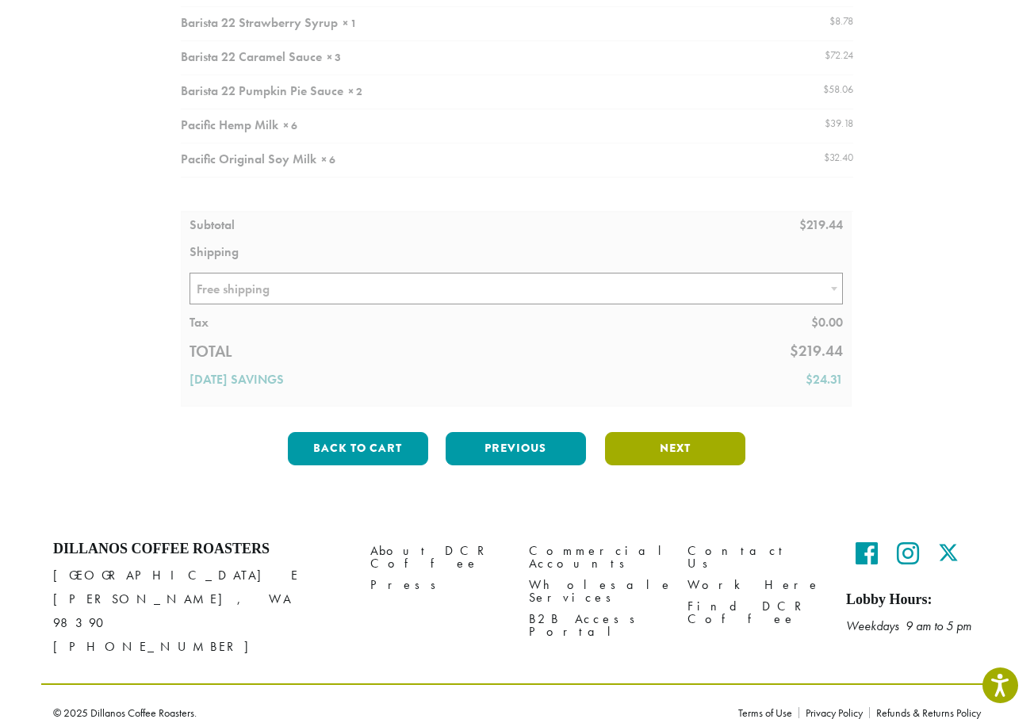
click at [694, 447] on button "Next" at bounding box center [675, 448] width 140 height 33
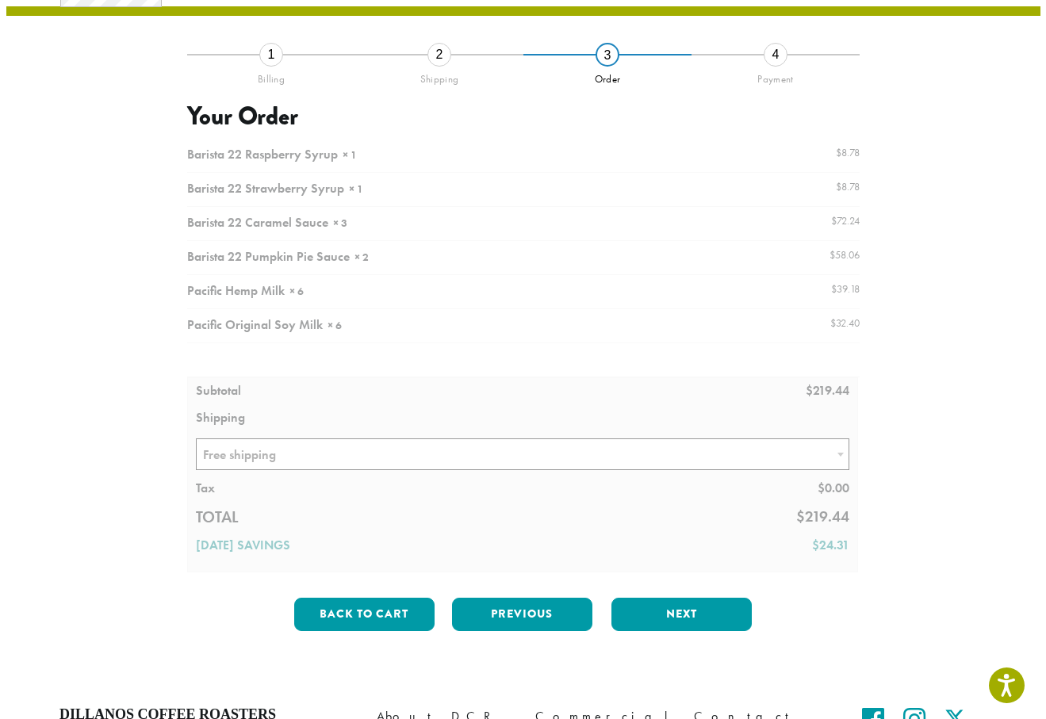
scroll to position [91, 0]
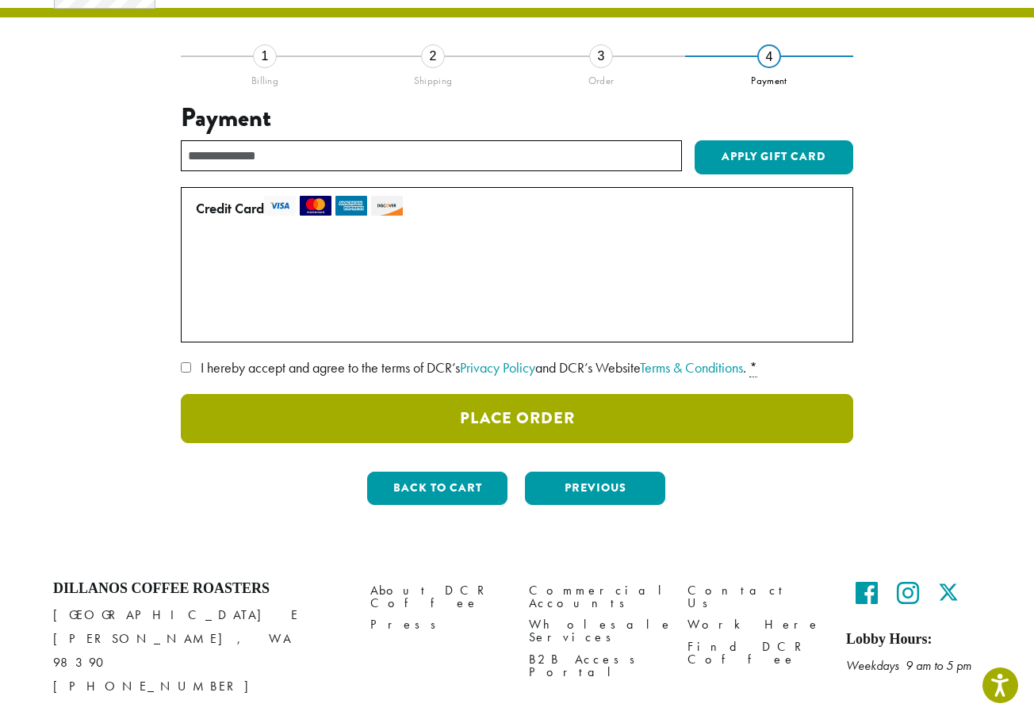
click at [356, 436] on button "Place Order" at bounding box center [517, 418] width 673 height 49
